Goal: Transaction & Acquisition: Purchase product/service

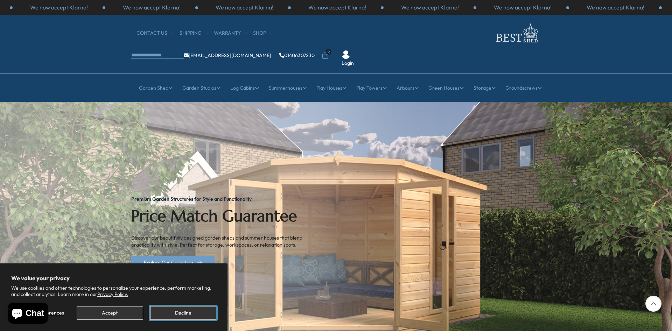
click at [188, 311] on button "Decline" at bounding box center [183, 313] width 66 height 14
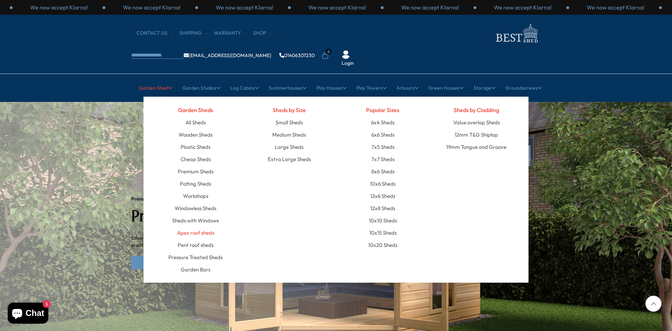
click at [202, 226] on link "Apex roof sheds" at bounding box center [195, 232] width 37 height 12
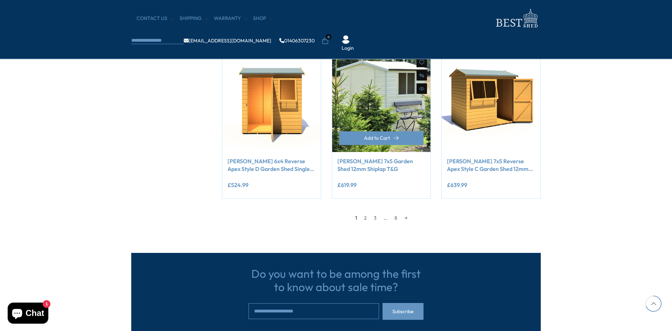
scroll to position [700, 0]
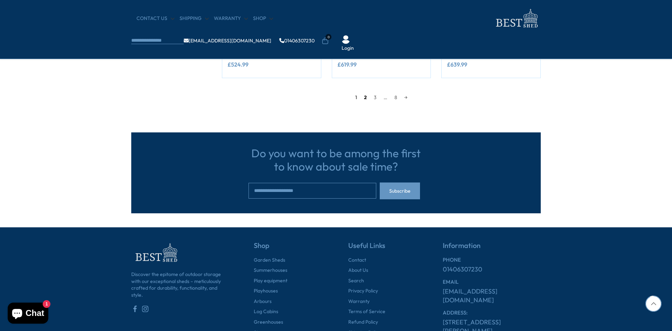
click at [366, 99] on link "2" at bounding box center [365, 97] width 10 height 10
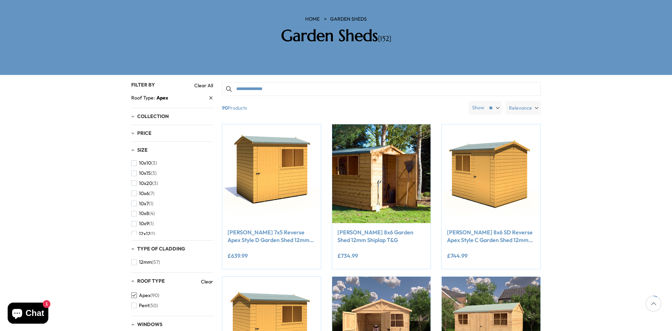
scroll to position [203, 0]
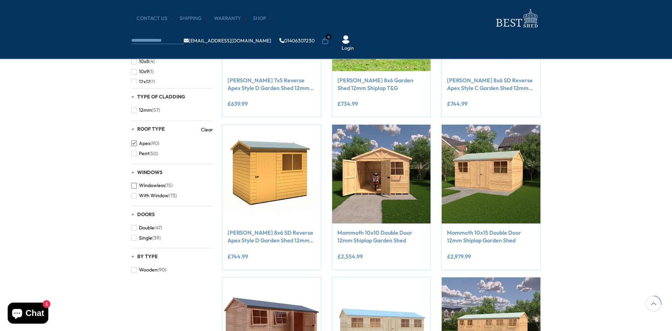
click at [133, 185] on span "button" at bounding box center [134, 186] width 6 height 6
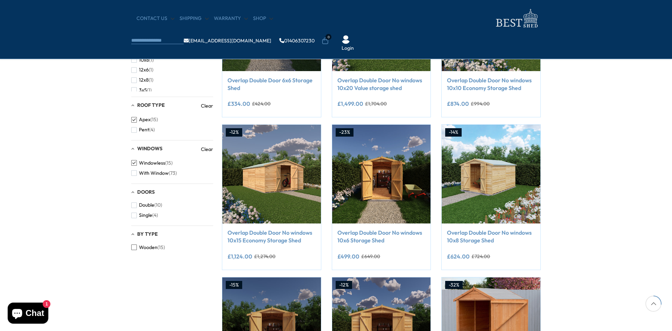
click at [135, 248] on span "button" at bounding box center [134, 247] width 6 height 6
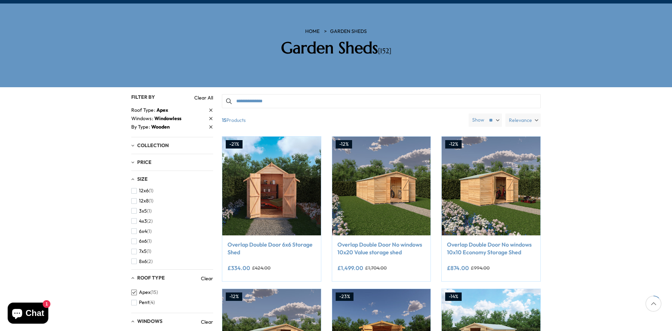
scroll to position [54, 0]
click at [135, 216] on span "button" at bounding box center [134, 219] width 6 height 6
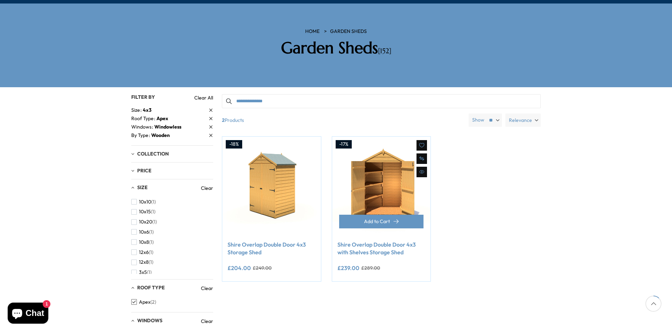
click at [375, 240] on link "Shire Overlap Double Door 4x3 with Shelves Storage Shed" at bounding box center [381, 248] width 88 height 16
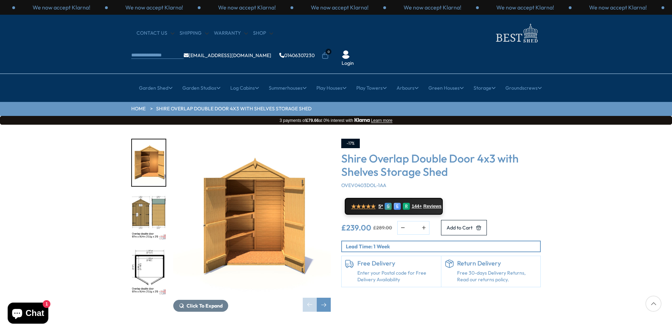
click at [150, 194] on img "2 / 11" at bounding box center [149, 217] width 34 height 47
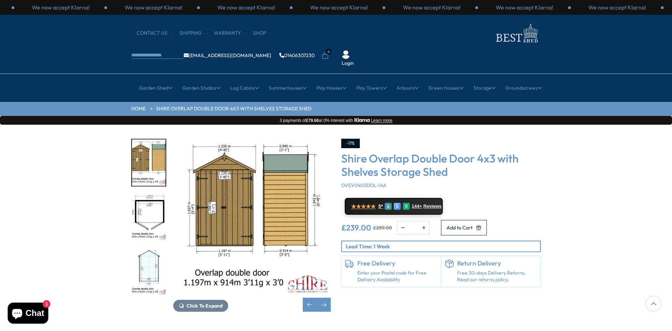
click at [227, 192] on img "2 / 11" at bounding box center [251, 217] width 157 height 157
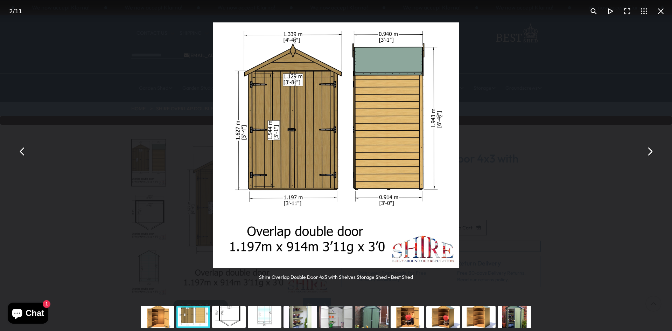
click at [649, 157] on button "You can close this modal content with the ESC key" at bounding box center [649, 151] width 17 height 17
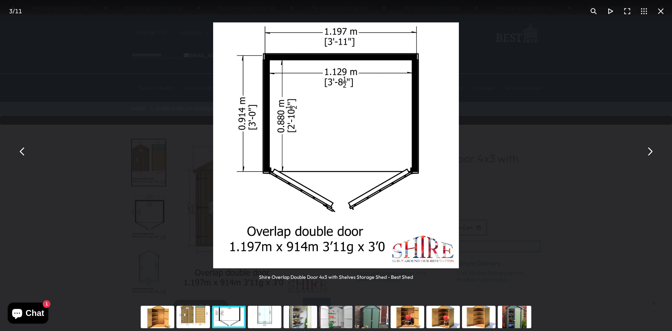
click at [22, 150] on button "You can close this modal content with the ESC key" at bounding box center [22, 151] width 17 height 17
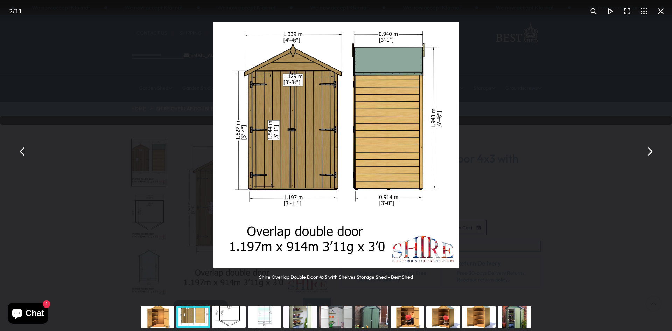
click at [22, 152] on button "You can close this modal content with the ESC key" at bounding box center [22, 151] width 17 height 17
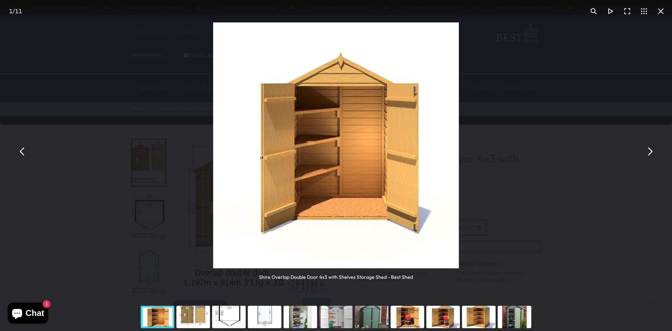
click at [23, 153] on button "You can close this modal content with the ESC key" at bounding box center [22, 151] width 17 height 17
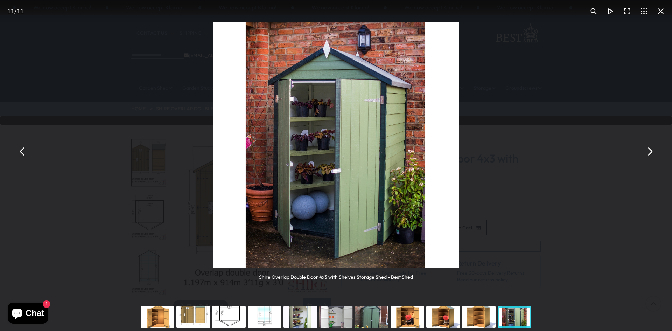
click at [23, 153] on button "You can close this modal content with the ESC key" at bounding box center [22, 151] width 17 height 17
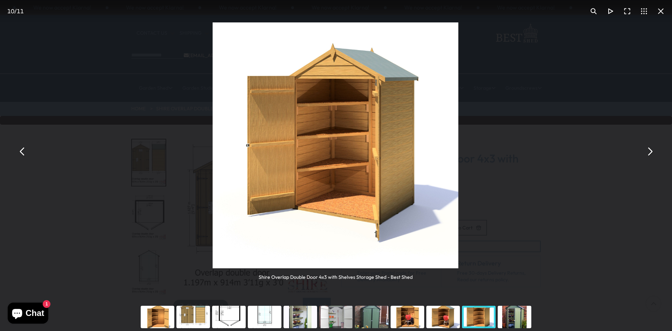
click at [23, 153] on button "You can close this modal content with the ESC key" at bounding box center [22, 151] width 17 height 17
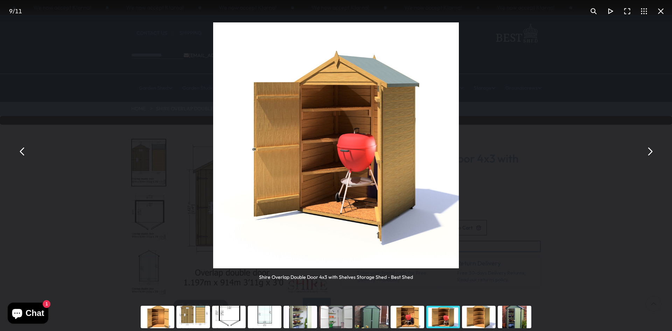
click at [23, 153] on button "You can close this modal content with the ESC key" at bounding box center [22, 151] width 17 height 17
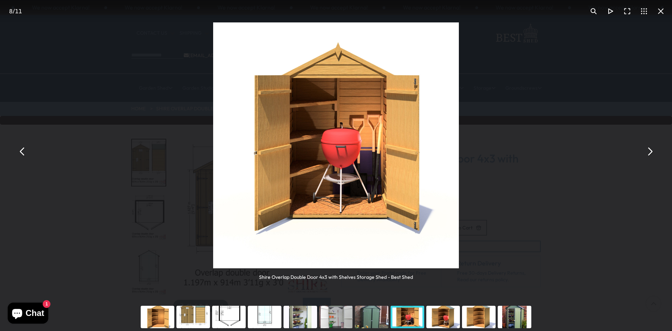
click at [23, 153] on button "You can close this modal content with the ESC key" at bounding box center [22, 151] width 17 height 17
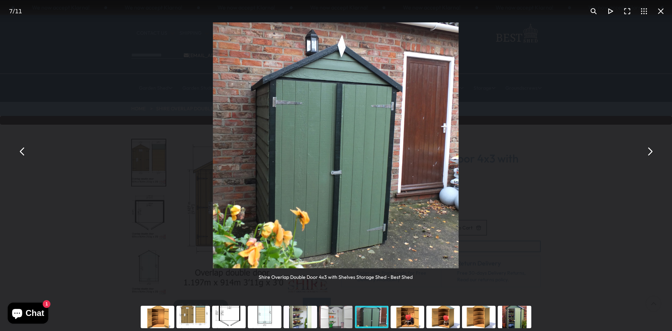
click at [23, 153] on button "You can close this modal content with the ESC key" at bounding box center [22, 151] width 17 height 17
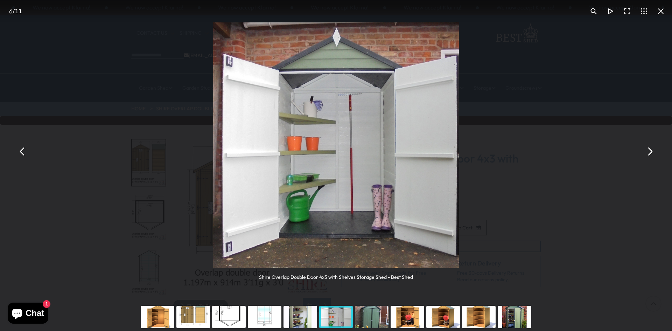
click at [23, 152] on button "You can close this modal content with the ESC key" at bounding box center [22, 151] width 17 height 17
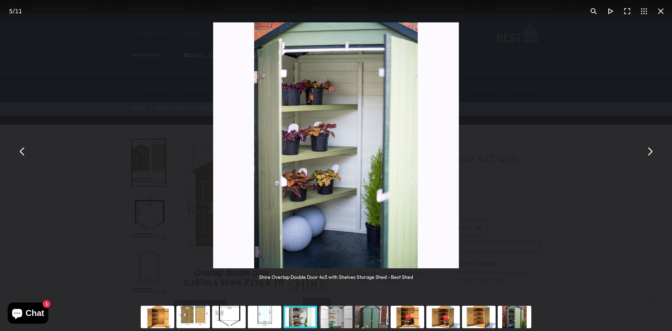
click at [652, 154] on button "You can close this modal content with the ESC key" at bounding box center [649, 151] width 17 height 17
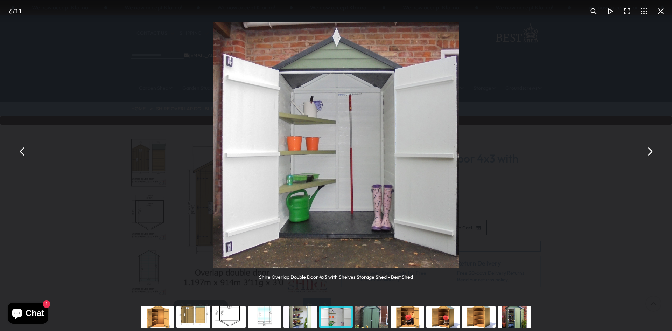
click at [156, 313] on div "You can close this modal content with the ESC key" at bounding box center [158, 317] width 36 height 28
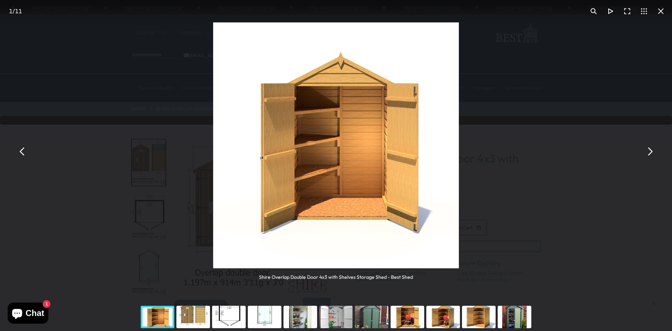
click at [663, 13] on button "You can close this modal content with the ESC key" at bounding box center [660, 11] width 17 height 17
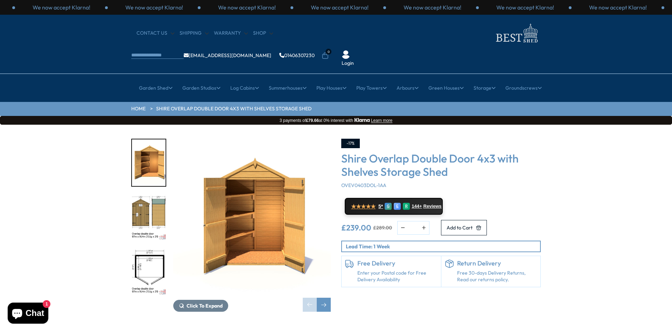
click at [557, 125] on div "Click To Expand Click To Expand Click To Expand Click To Expand Click To Expand…" at bounding box center [336, 230] width 672 height 211
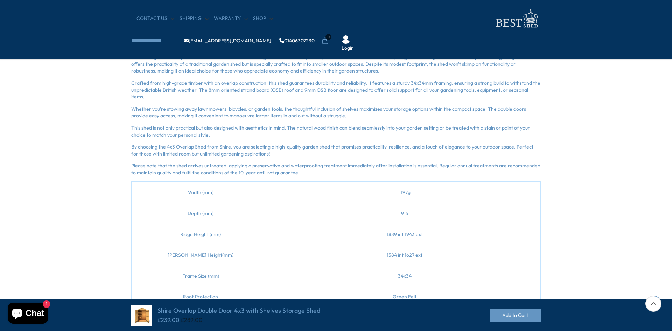
scroll to position [105, 0]
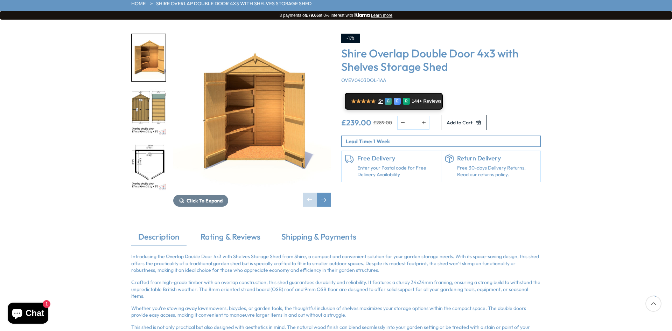
click at [390, 164] on link "Enter your Postal code for Free Delivery Availability" at bounding box center [397, 171] width 80 height 14
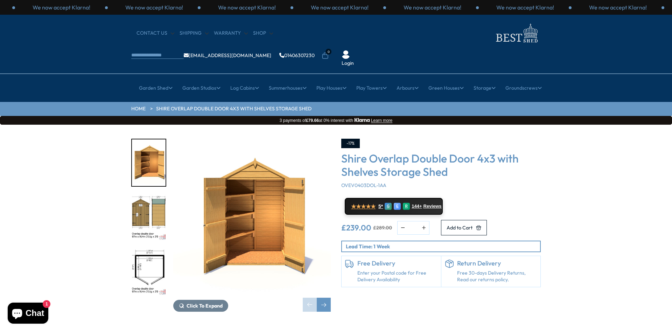
click at [371, 269] on link "Enter your Postal code for Free Delivery Availability" at bounding box center [397, 276] width 80 height 14
click at [293, 161] on img "1 / 11" at bounding box center [251, 217] width 157 height 157
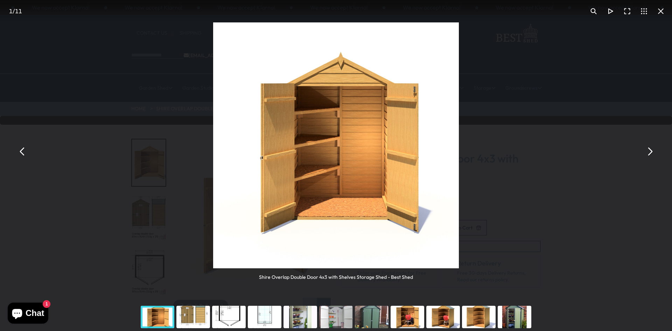
click at [653, 156] on button "You can close this modal content with the ESC key" at bounding box center [649, 151] width 17 height 17
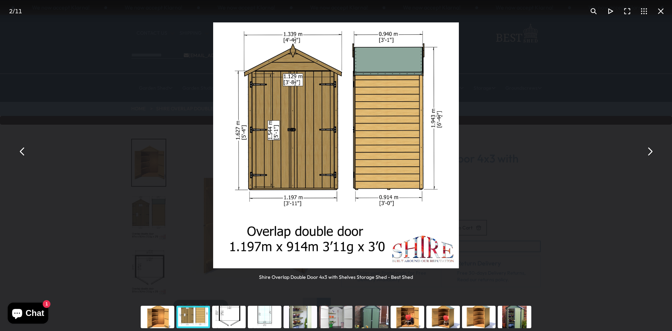
click at [653, 156] on button "You can close this modal content with the ESC key" at bounding box center [649, 151] width 17 height 17
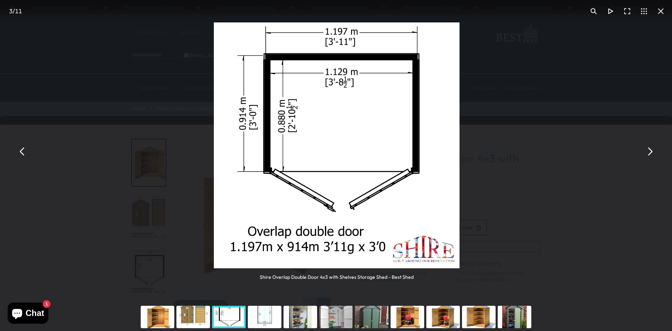
click at [653, 156] on button "You can close this modal content with the ESC key" at bounding box center [649, 151] width 17 height 17
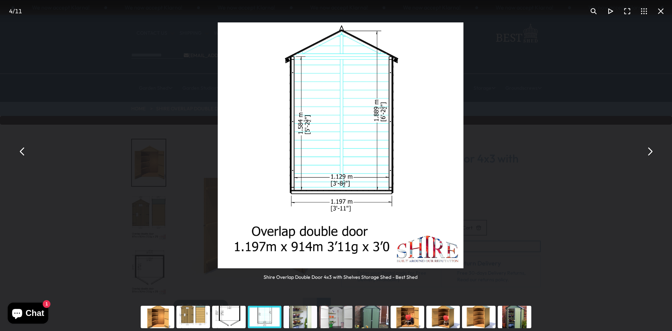
click at [652, 154] on button "You can close this modal content with the ESC key" at bounding box center [649, 151] width 17 height 17
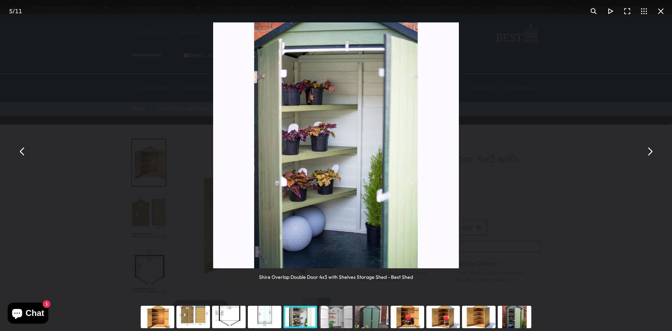
click at [652, 154] on button "You can close this modal content with the ESC key" at bounding box center [649, 151] width 17 height 17
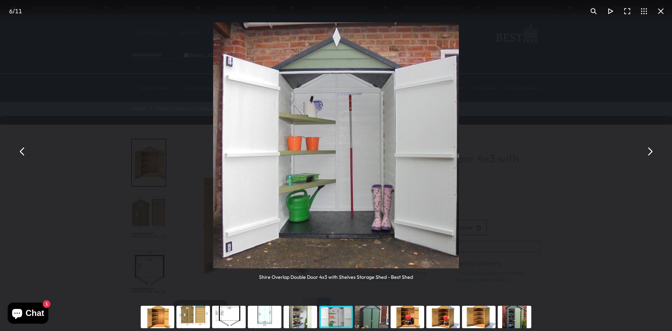
click at [652, 154] on button "You can close this modal content with the ESC key" at bounding box center [649, 151] width 17 height 17
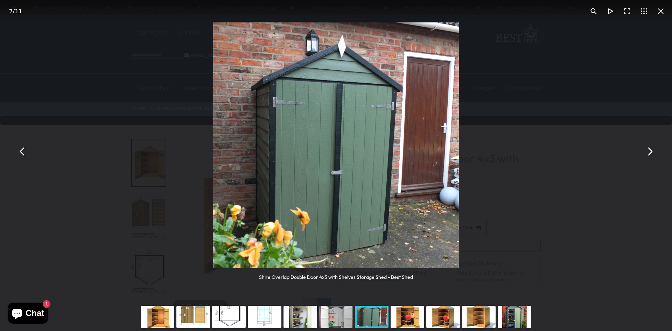
click at [652, 155] on button "You can close this modal content with the ESC key" at bounding box center [649, 151] width 17 height 17
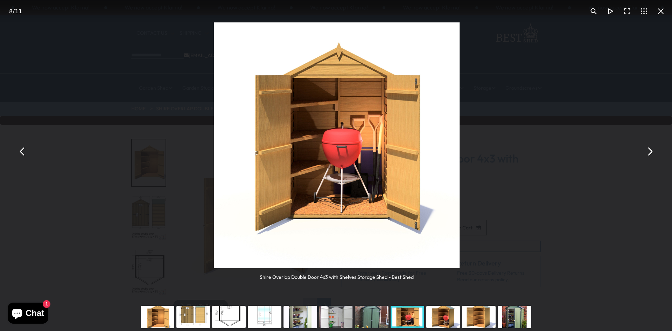
click at [652, 155] on button "You can close this modal content with the ESC key" at bounding box center [649, 151] width 17 height 17
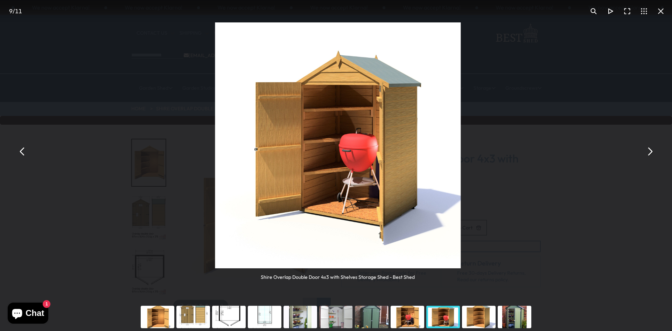
click at [652, 155] on button "You can close this modal content with the ESC key" at bounding box center [649, 151] width 17 height 17
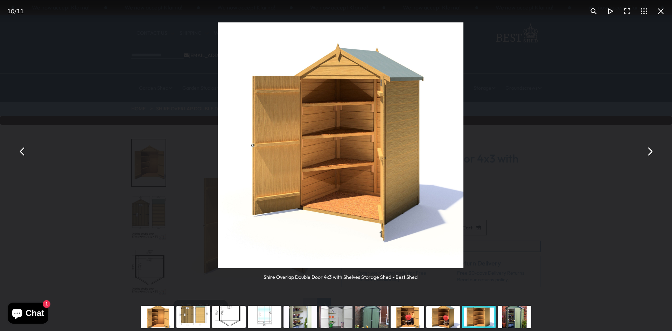
click at [652, 155] on button "You can close this modal content with the ESC key" at bounding box center [649, 151] width 17 height 17
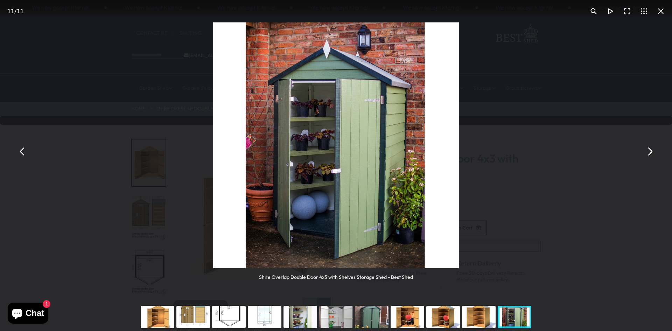
click at [652, 155] on button "You can close this modal content with the ESC key" at bounding box center [649, 151] width 17 height 17
